Goal: Task Accomplishment & Management: Use online tool/utility

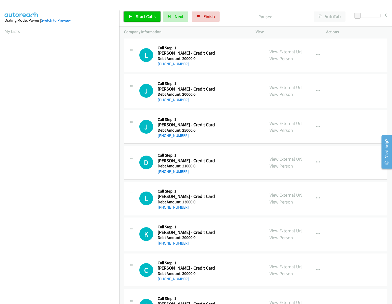
click at [145, 20] on link "Start Calls" at bounding box center [142, 16] width 36 height 10
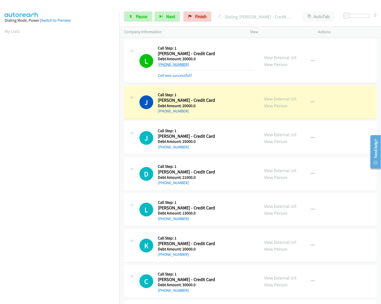
drag, startPoint x: 188, startPoint y: 64, endPoint x: 162, endPoint y: 63, distance: 26.1
click at [162, 63] on div "+1 717-278-8245" at bounding box center [206, 64] width 97 height 6
copy link "717-278-8245"
drag, startPoint x: 158, startPoint y: 101, endPoint x: 188, endPoint y: 111, distance: 31.4
click at [188, 111] on div "Callback Scheduled Call Step: 1 Jose Serrano - Credit Card America/Los_Angeles …" at bounding box center [206, 102] width 97 height 24
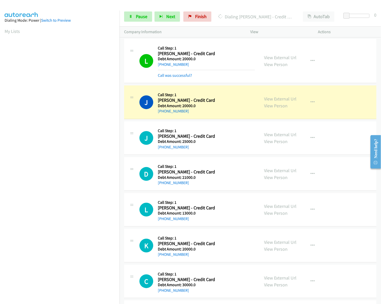
copy div "Jose Serrano - Credit Card America/Los_Angeles Debt Amount: 20000.0 +1 916-271-…"
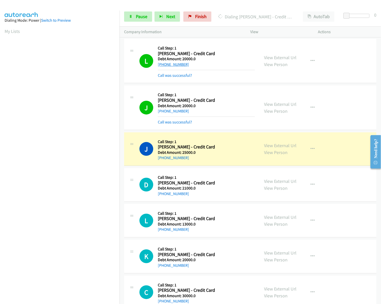
drag, startPoint x: 190, startPoint y: 67, endPoint x: 162, endPoint y: 64, distance: 28.2
click at [162, 64] on div "+1 717-278-8245" at bounding box center [206, 64] width 97 height 6
copy link "717-278-8245"
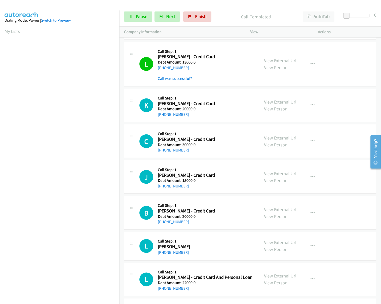
scroll to position [220, 0]
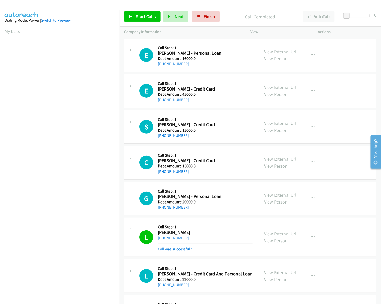
scroll to position [0, 1]
click at [142, 17] on span "Start Calls" at bounding box center [146, 17] width 20 height 6
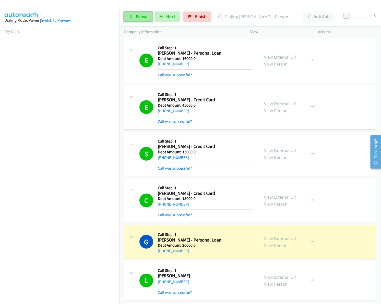
click at [137, 16] on span "Pause" at bounding box center [141, 17] width 11 height 6
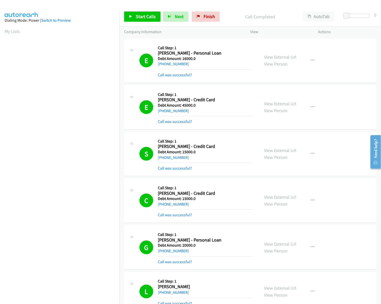
click at [104, 21] on div "Dialing Mode: Power | Switch to Preview" at bounding box center [60, 20] width 110 height 6
click at [142, 16] on span "Start Calls" at bounding box center [146, 17] width 20 height 6
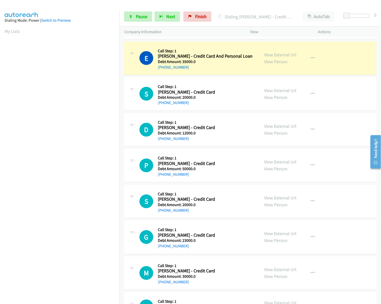
scroll to position [326, 0]
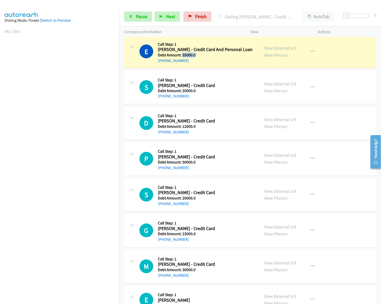
drag, startPoint x: 196, startPoint y: 54, endPoint x: 182, endPoint y: 55, distance: 14.9
click at [182, 55] on h5 "Debt Amount: 35000.0" at bounding box center [205, 55] width 95 height 5
click at [187, 56] on h5 "Debt Amount: 35000.0" at bounding box center [205, 55] width 95 height 5
drag, startPoint x: 182, startPoint y: 56, endPoint x: 192, endPoint y: 57, distance: 9.7
click at [192, 57] on h5 "Debt Amount: 35000.0" at bounding box center [205, 55] width 95 height 5
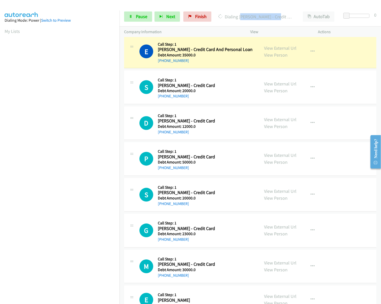
drag, startPoint x: 239, startPoint y: 17, endPoint x: 281, endPoint y: 20, distance: 42.3
click at [281, 20] on div "Dialing Emmanuel Goldsmith - Credit Card And Personal Loan" at bounding box center [256, 16] width 84 height 10
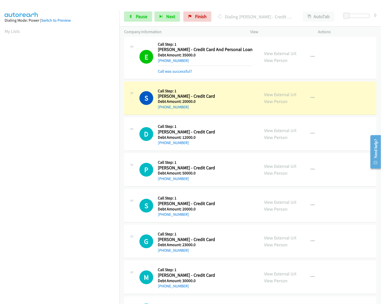
click at [186, 60] on div "E Callback Scheduled Call Step: 1 Emmanuel Goldsmith - Credit Card And Personal…" at bounding box center [196, 57] width 115 height 35
copy div "Emmanuel Goldsmith - Credit Card And Personal Loan America/Los_Angeles Debt Amo…"
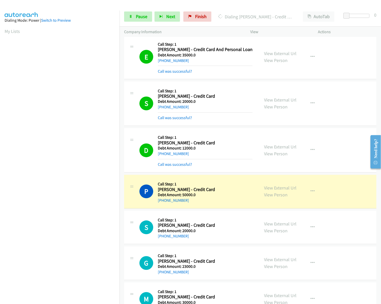
click at [210, 183] on h5 "Call Step: 1" at bounding box center [205, 184] width 95 height 5
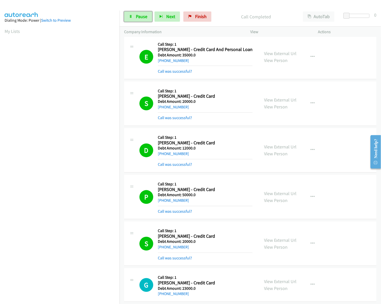
click at [137, 17] on span "Pause" at bounding box center [141, 17] width 11 height 6
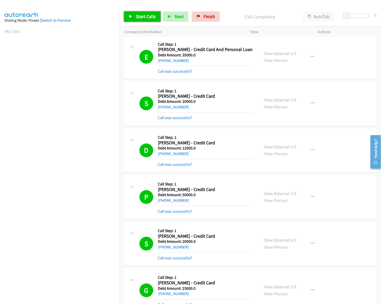
click at [133, 19] on link "Start Calls" at bounding box center [142, 16] width 36 height 10
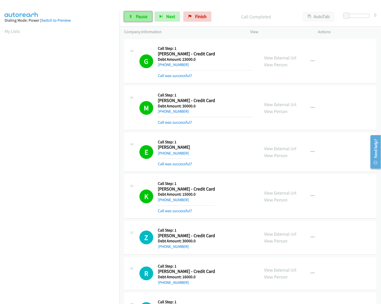
click at [136, 14] on span "Pause" at bounding box center [141, 17] width 11 height 6
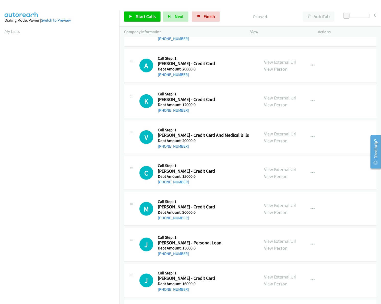
scroll to position [981, 0]
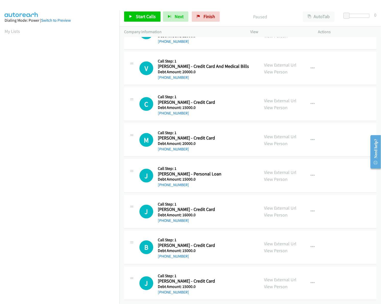
click at [5, 33] on link "My Lists" at bounding box center [12, 31] width 15 height 6
